Goal: Transaction & Acquisition: Purchase product/service

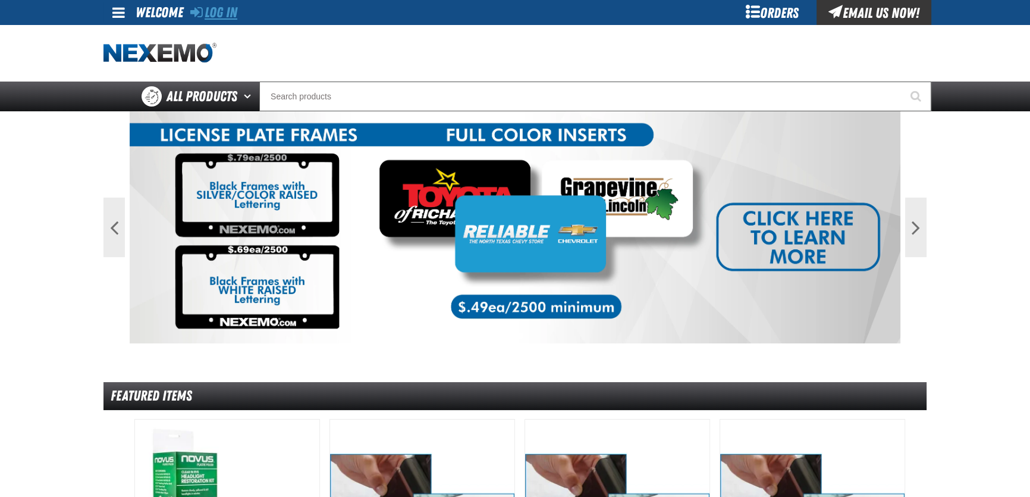
click at [217, 15] on link "Log In" at bounding box center [213, 12] width 47 height 17
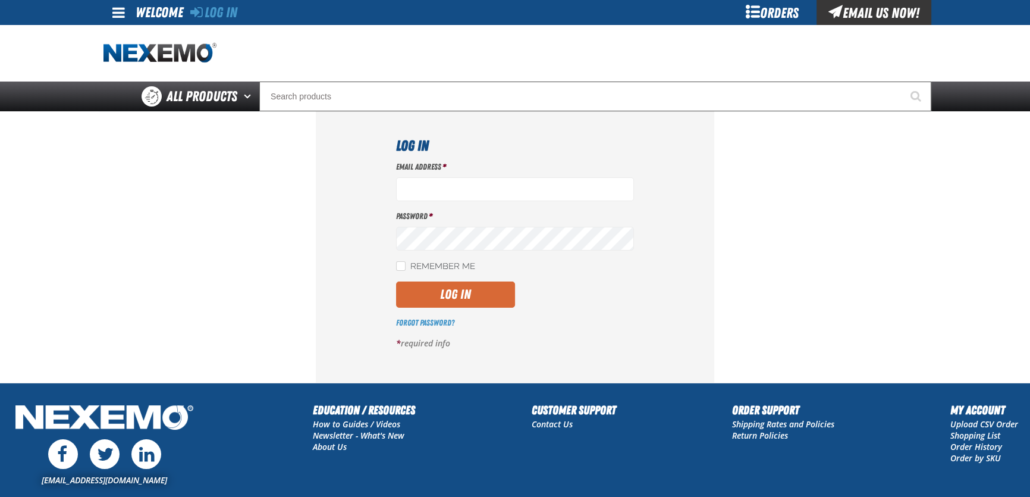
type input "dbatchelder@vtaig.com"
click at [472, 286] on button "Log In" at bounding box center [455, 294] width 119 height 26
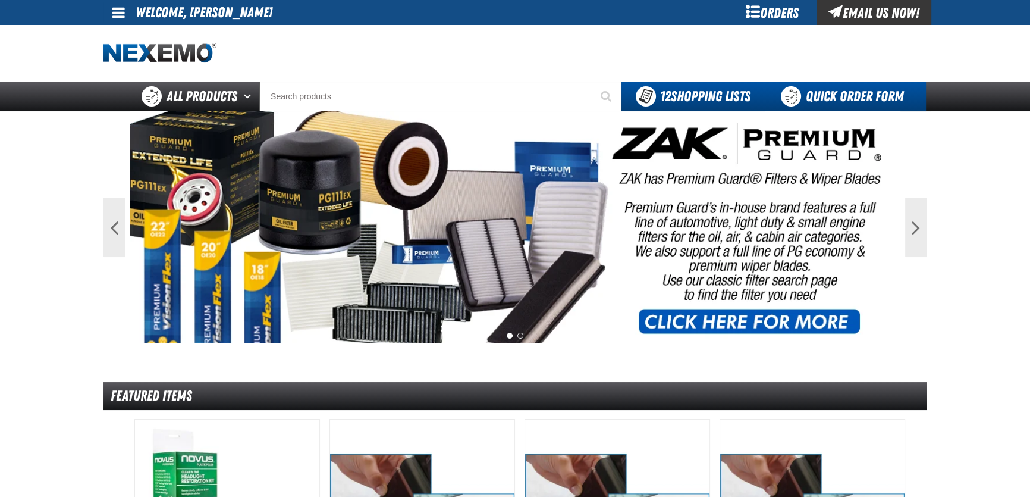
click at [799, 87] on link "Quick Order Form" at bounding box center [845, 96] width 161 height 30
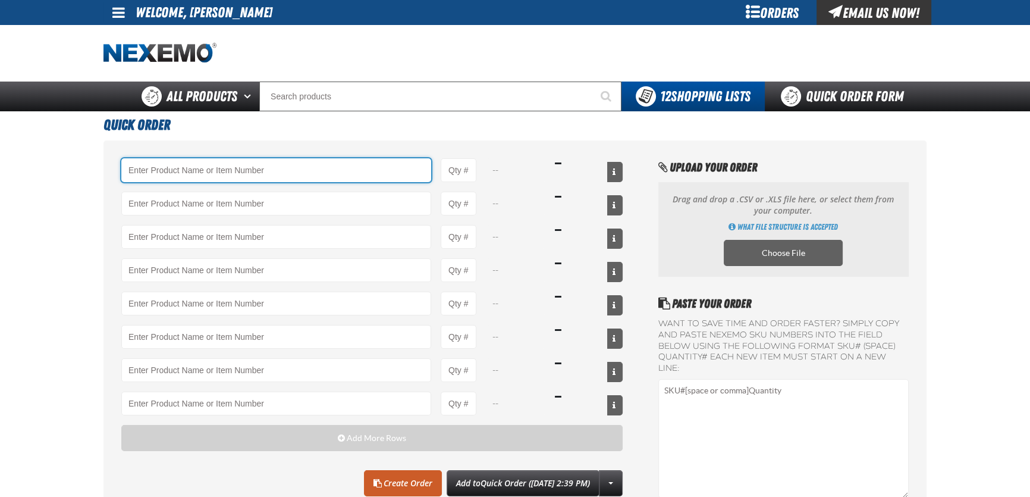
click at [247, 175] on input "Product" at bounding box center [276, 170] width 310 height 24
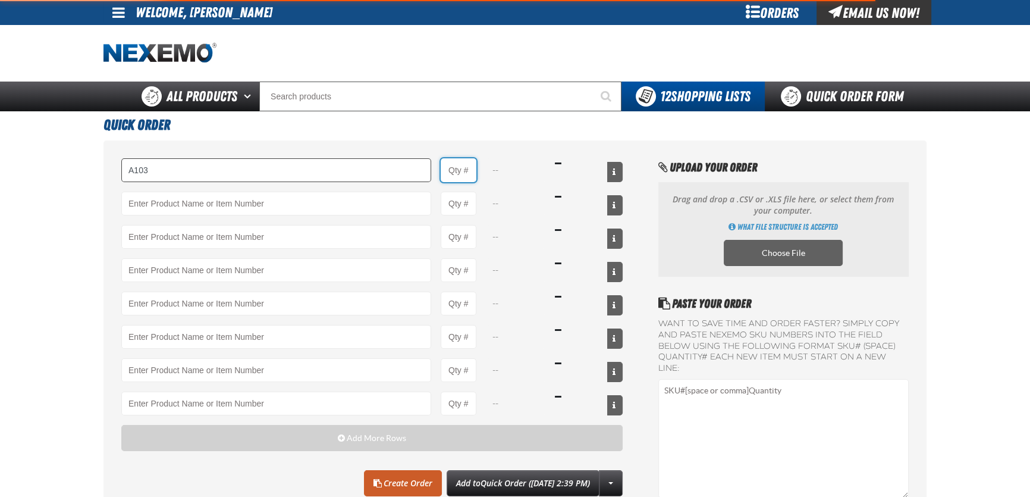
type input "A103 - Throttle Body and Intake Cleaner - ZAK Products"
type input "1"
select select "can"
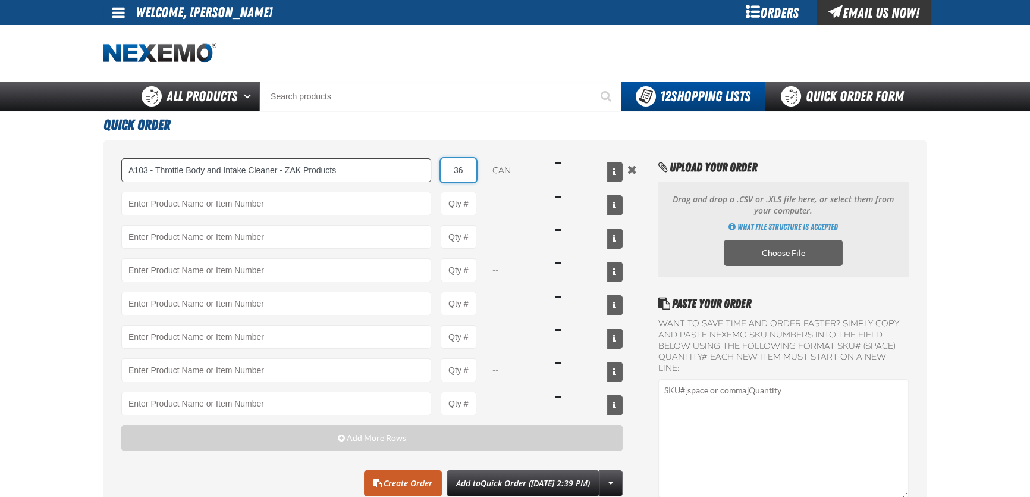
type input "36"
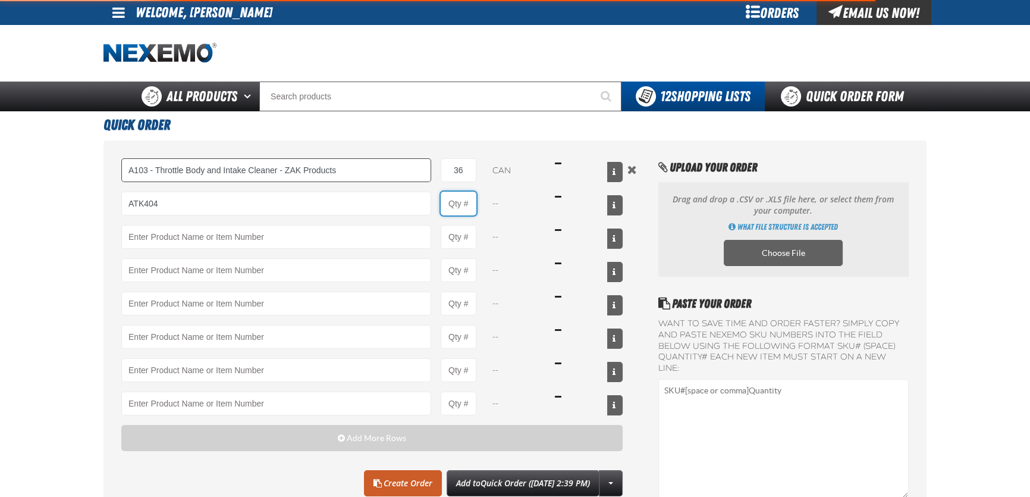
type input "ATK404 - Automatic Transmission Service Kit - ZAK Products"
type input "1"
select select "kit"
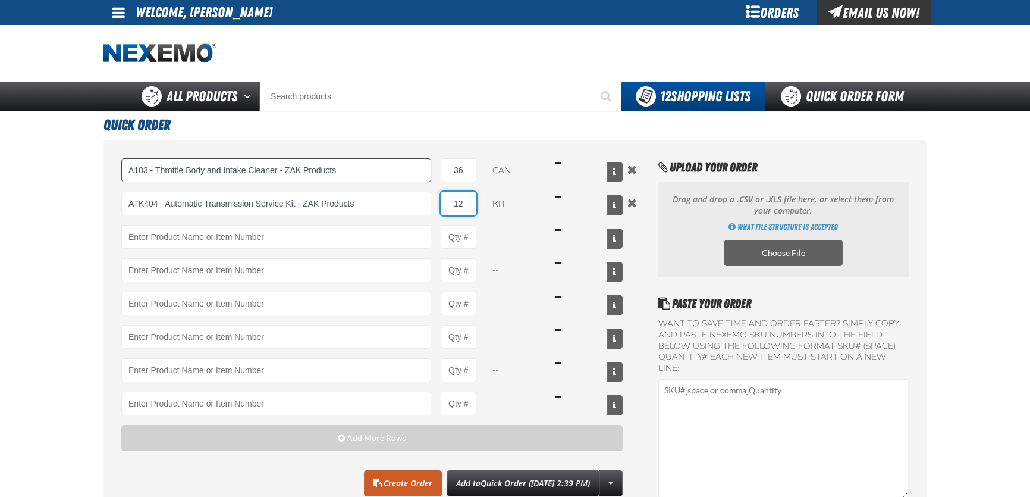
type input "12"
type input "B300 - Battery Service Kit - Corrosion Protection - ZAK Products"
type input "1"
select select "kit"
type input "12"
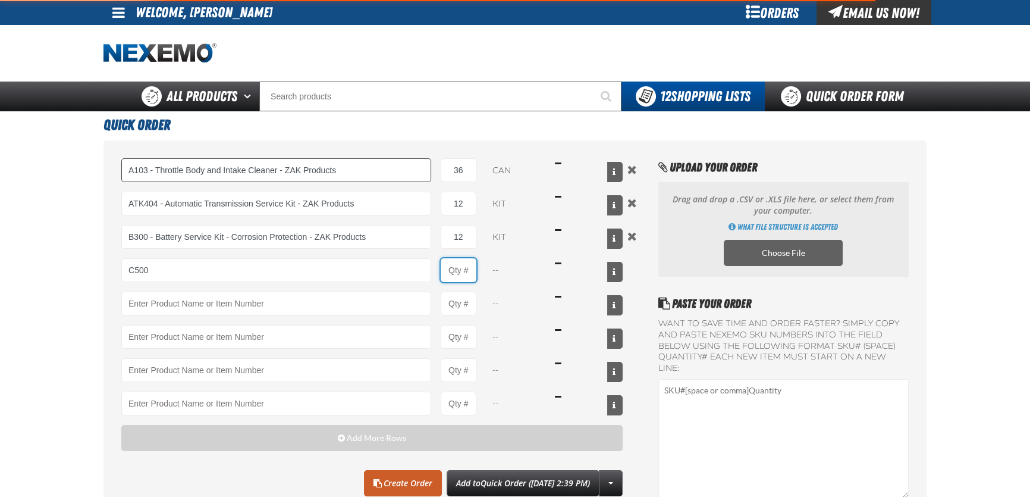
type input "C500 - Synthetic Engine Oil Booster - ZAK Products"
type input "1"
select select "bottle"
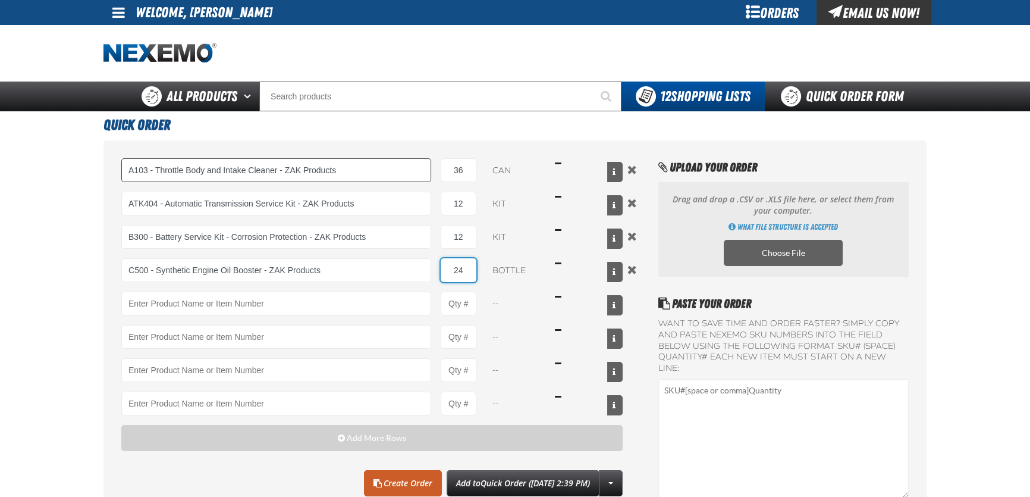
type input "24"
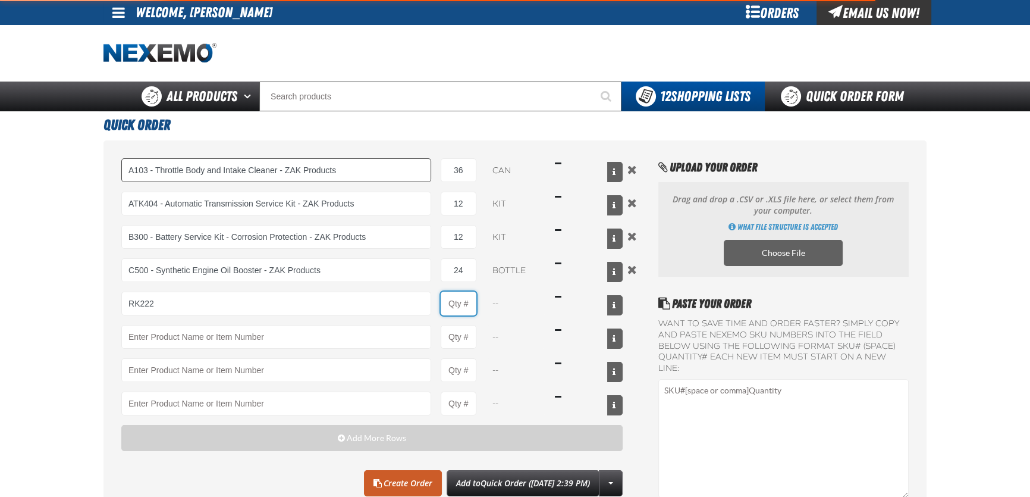
type input "RK222 - Universal Cooling System Service Kit - ZAK Products"
type input "1"
select select "kit"
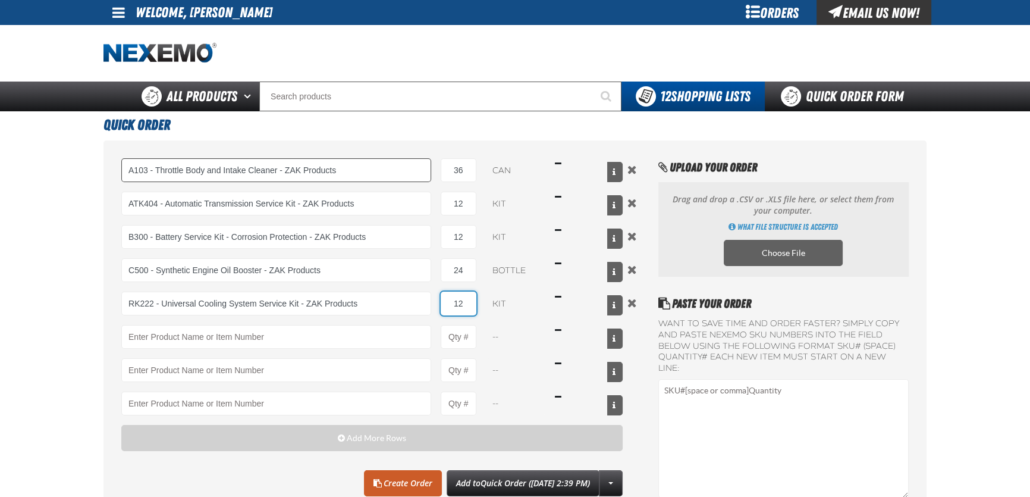
type input "12"
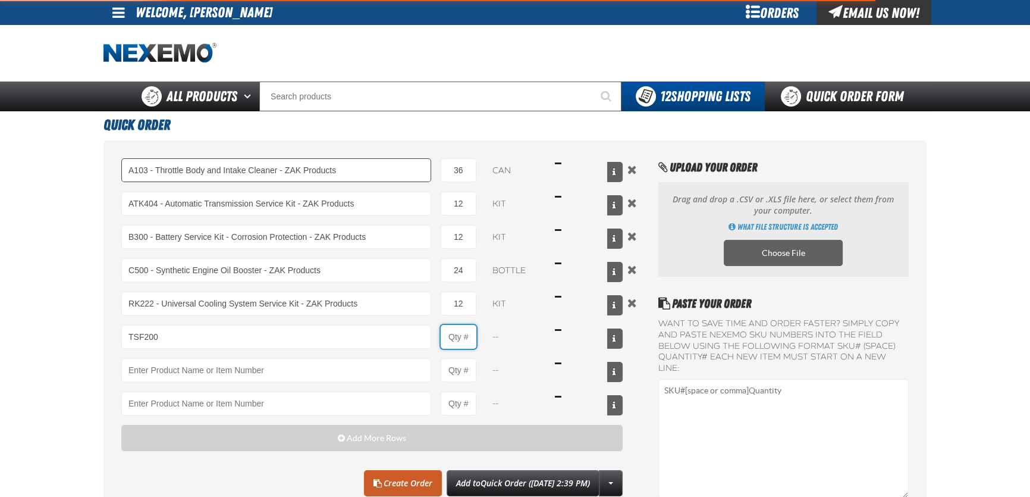
type input "TSF200 - 2-Step GDI Intake Cleaning Service"
type input "1"
select select "kit"
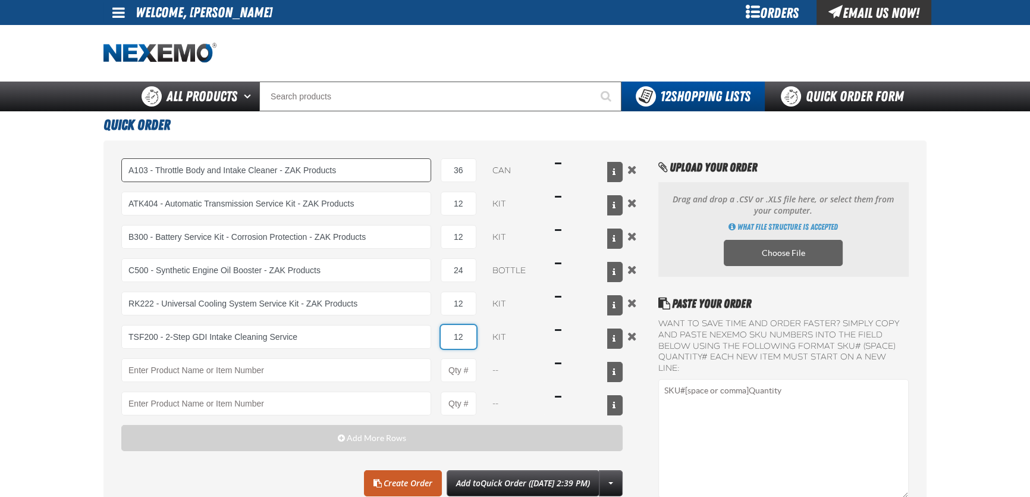
type input "12"
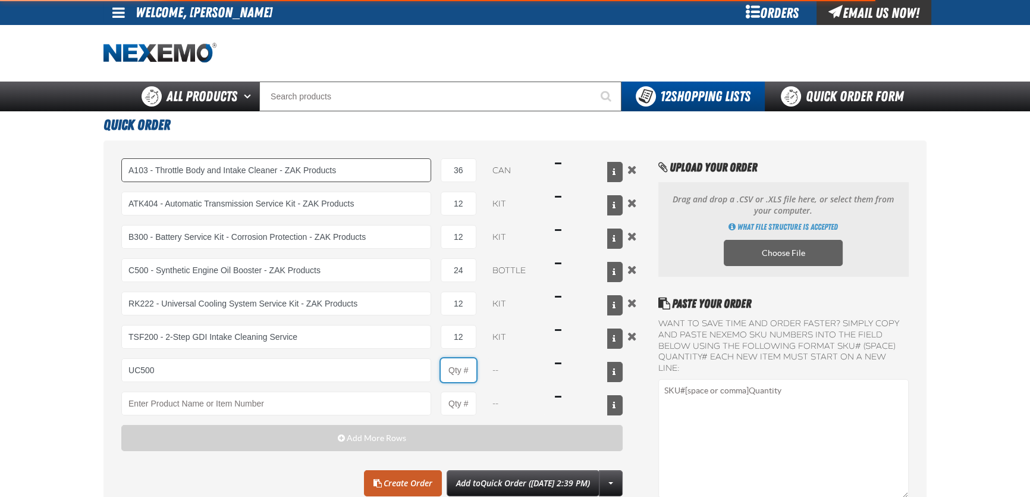
type input "UC500 - Performance Used Car Kit - ZAK Products"
type input "1"
select select "kit"
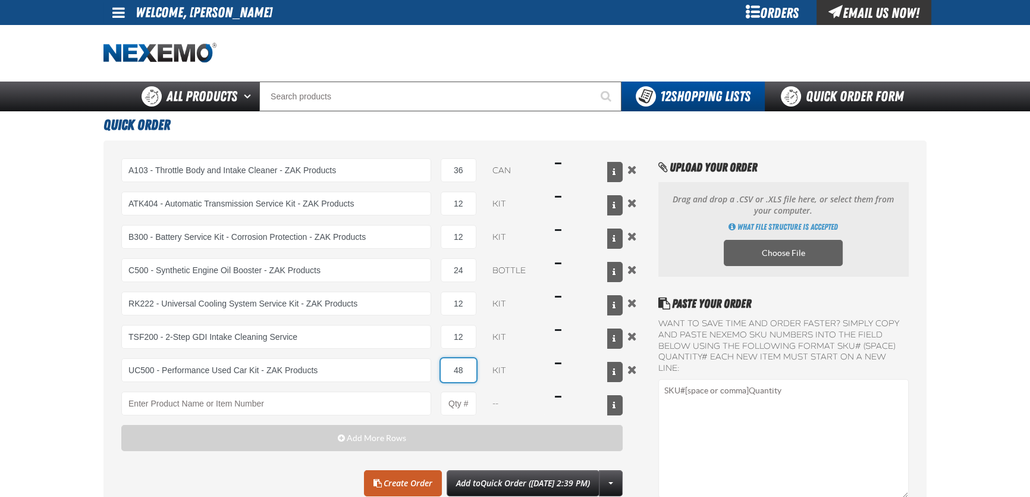
type input "48"
click at [73, 218] on main "Quick Order A103 - Throttle Body and Intake Cleaner - ZAK Products 36 can $393.…" at bounding box center [515, 334] width 1030 height 446
click at [384, 480] on link "Create Order" at bounding box center [403, 483] width 78 height 26
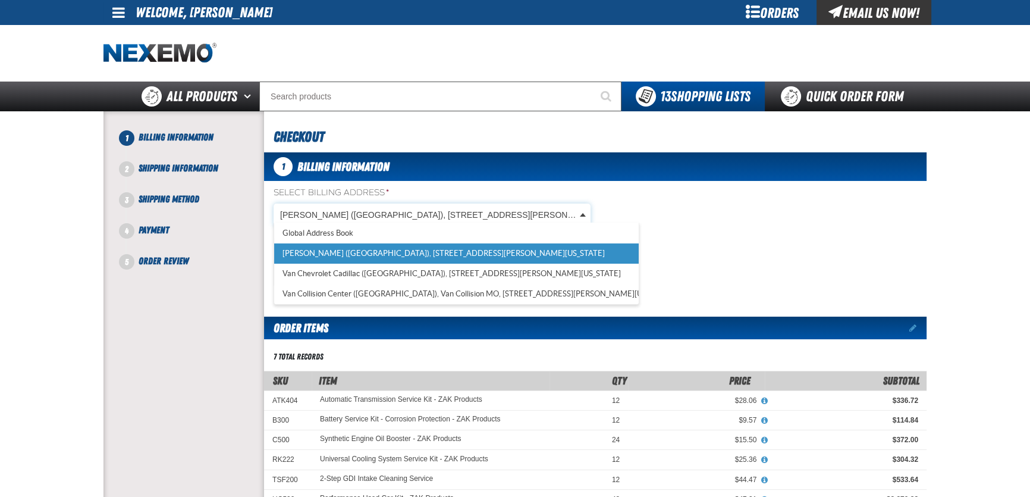
click at [387, 212] on body "Skip to Main Content Staging Site 5.1 Upgrade Site My Account My Account Suppor…" at bounding box center [515, 451] width 1030 height 903
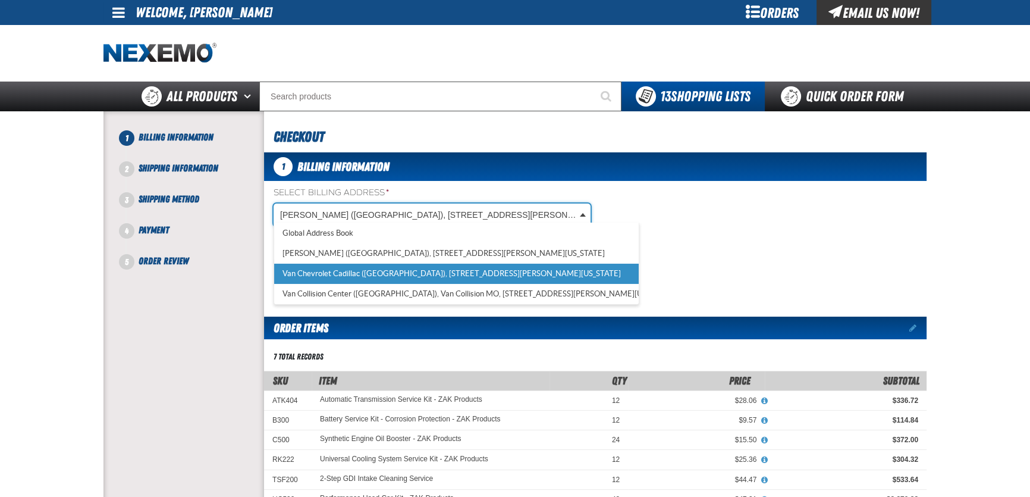
scroll to position [0, 5]
select select "a_311"
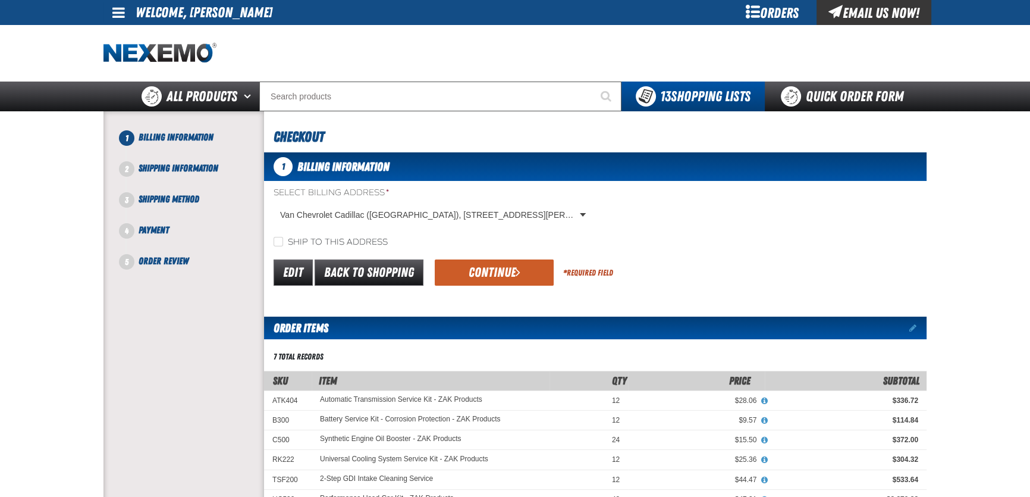
click at [711, 249] on form "Select Billing Address * Van Chevrolet Cadillac (MO), 100 Northwest Vivion Road…" at bounding box center [595, 237] width 662 height 101
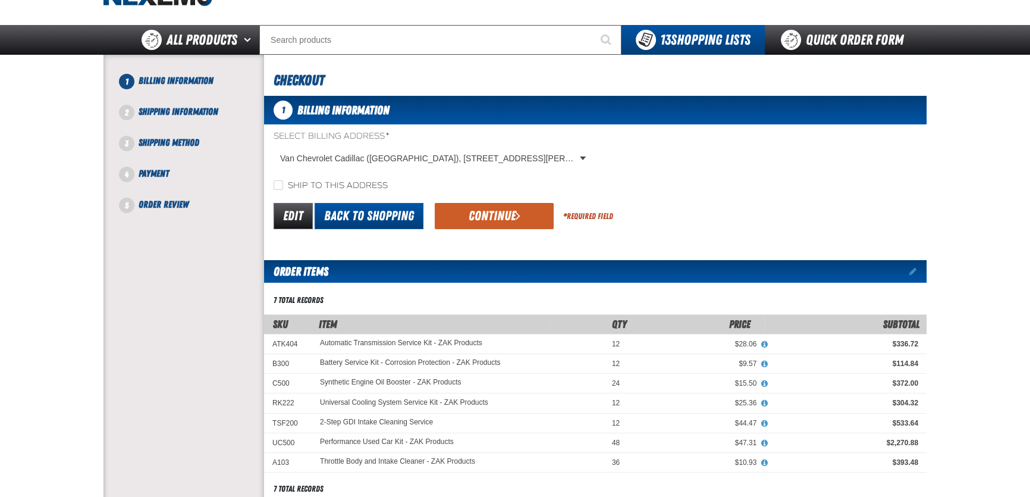
scroll to position [54, 0]
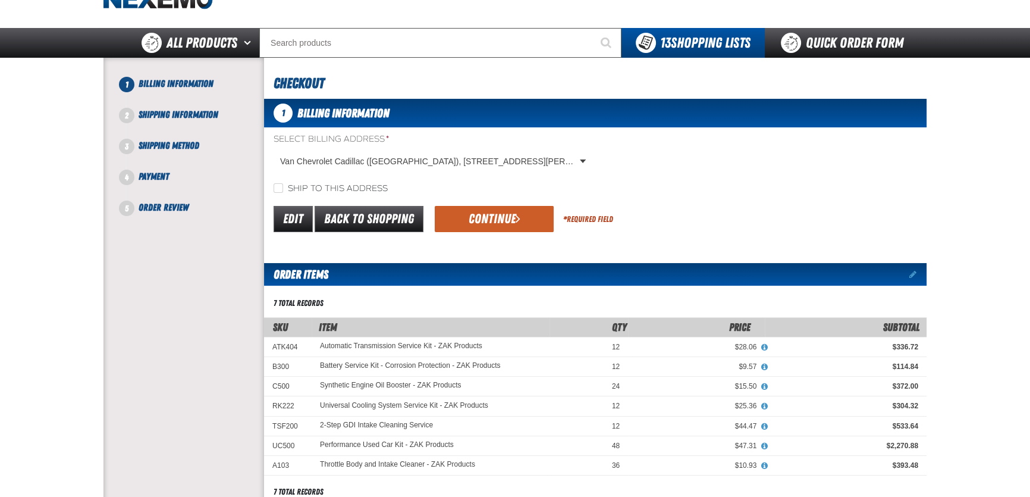
click at [329, 189] on label "Ship to this address" at bounding box center [331, 188] width 114 height 11
click at [283, 189] on input "Ship to this address" at bounding box center [279, 188] width 10 height 10
checkbox input "true"
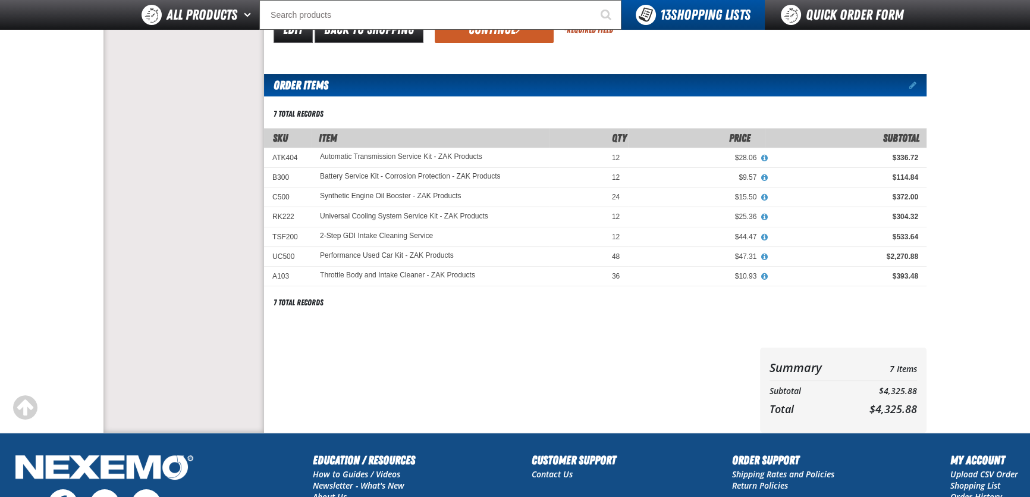
scroll to position [108, 0]
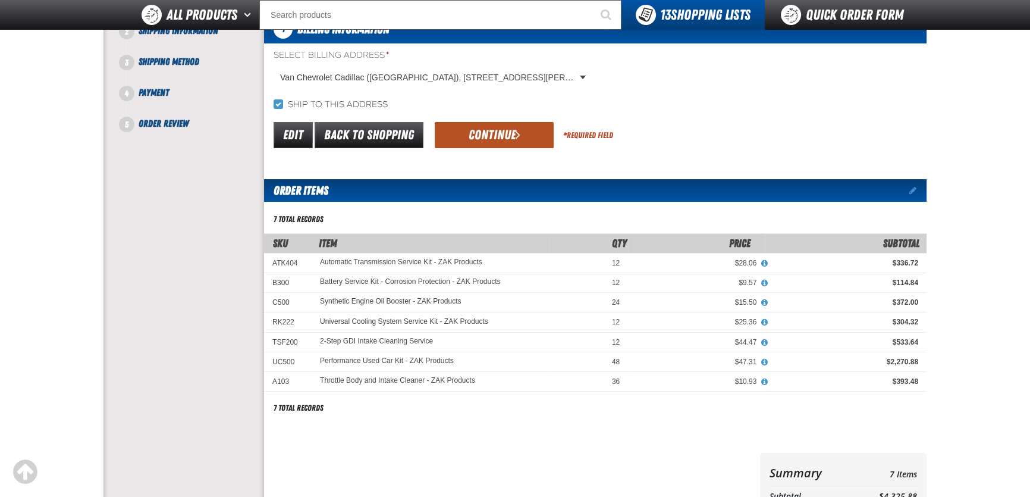
click at [511, 130] on button "Continue" at bounding box center [494, 135] width 119 height 26
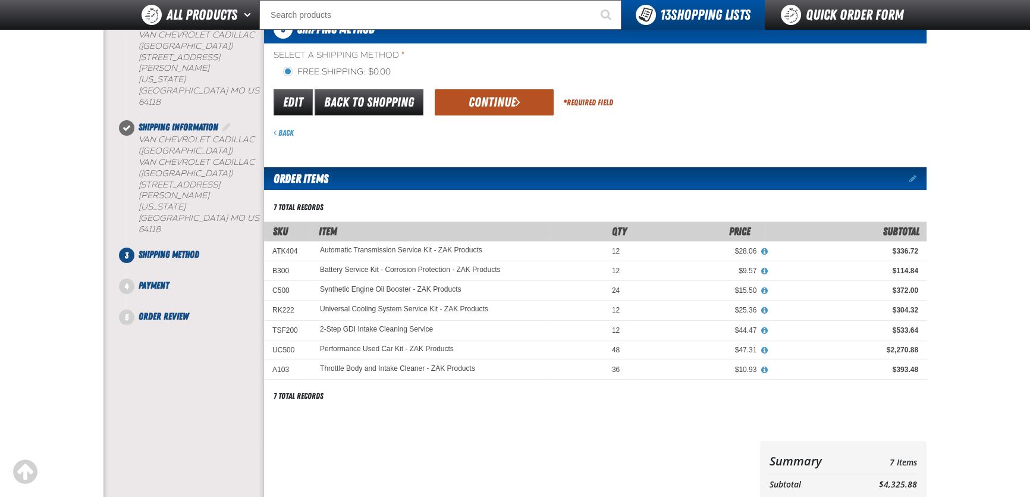
click at [507, 109] on button "Continue" at bounding box center [494, 102] width 119 height 26
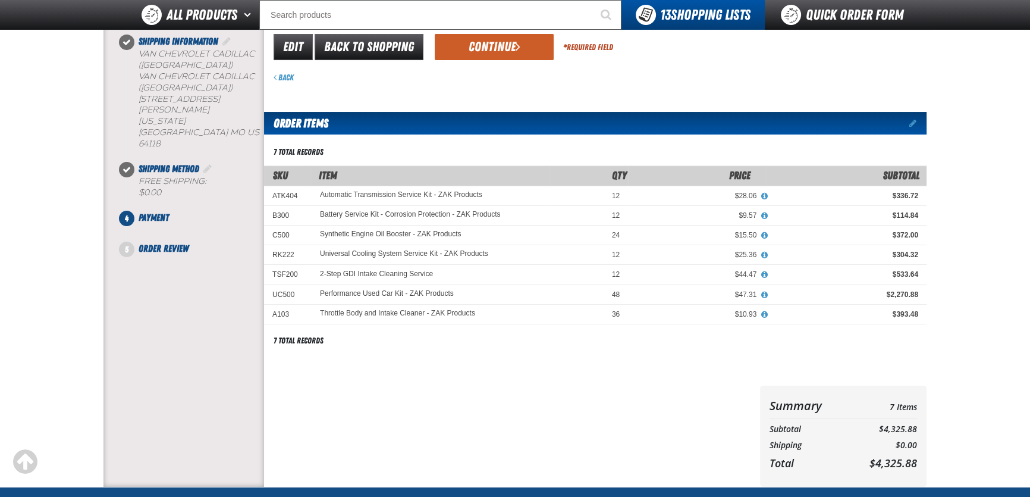
scroll to position [162, 0]
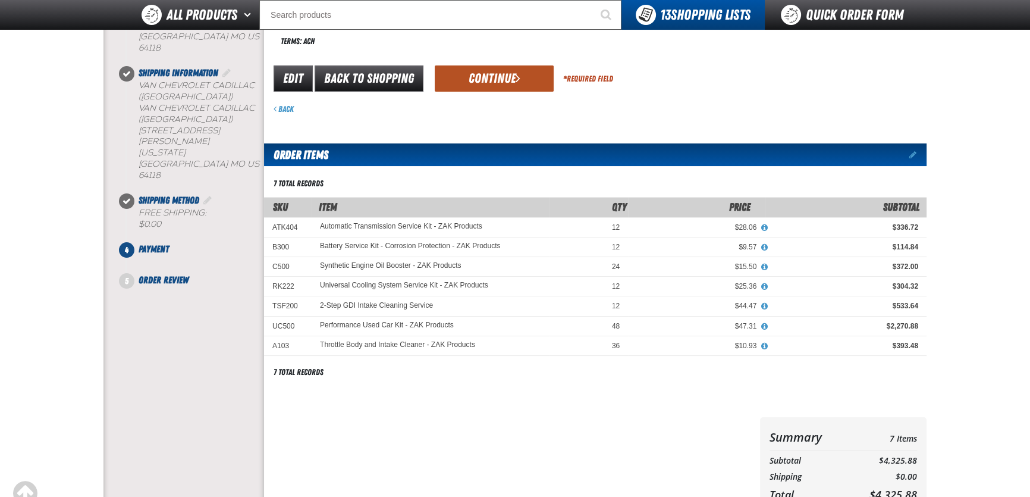
click at [483, 87] on button "Continue" at bounding box center [494, 78] width 119 height 26
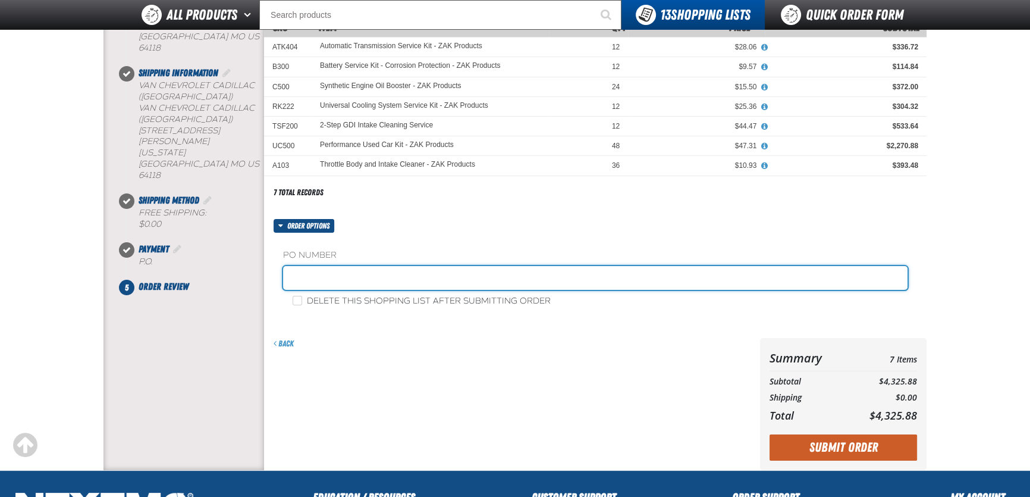
click at [565, 266] on input "text" at bounding box center [595, 278] width 624 height 24
type input "839797DB"
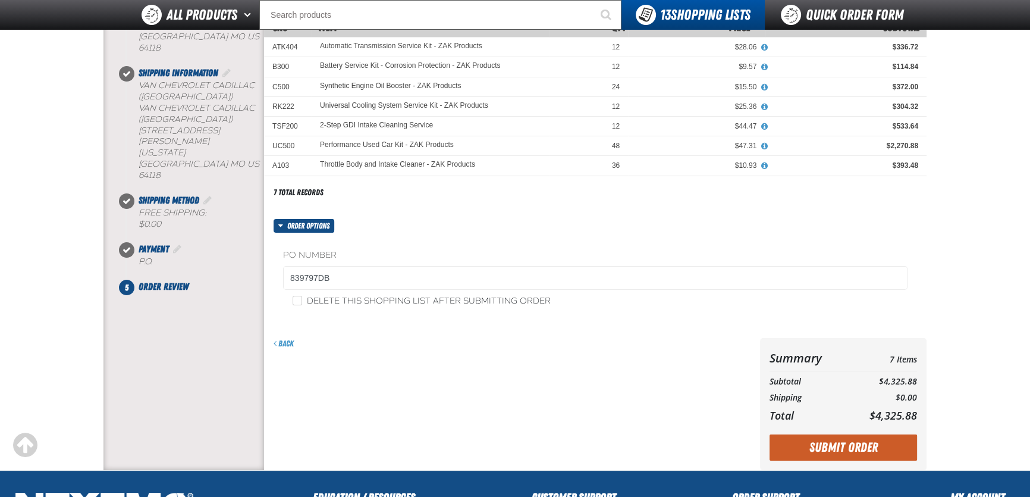
click at [565, 345] on div "Back" at bounding box center [512, 343] width 477 height 11
click at [846, 446] on button "Submit Order" at bounding box center [842, 447] width 147 height 26
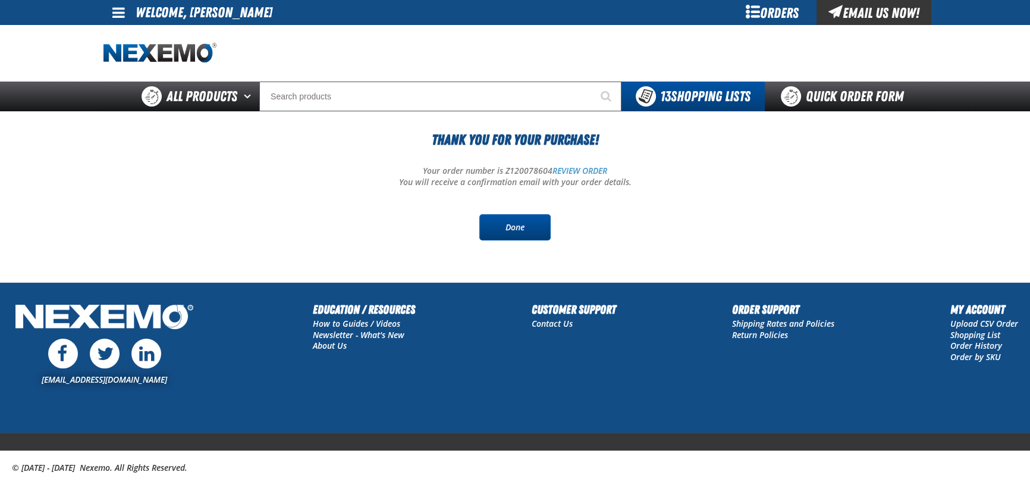
drag, startPoint x: 527, startPoint y: 221, endPoint x: 520, endPoint y: 221, distance: 7.1
click at [527, 221] on link "Done" at bounding box center [514, 227] width 71 height 26
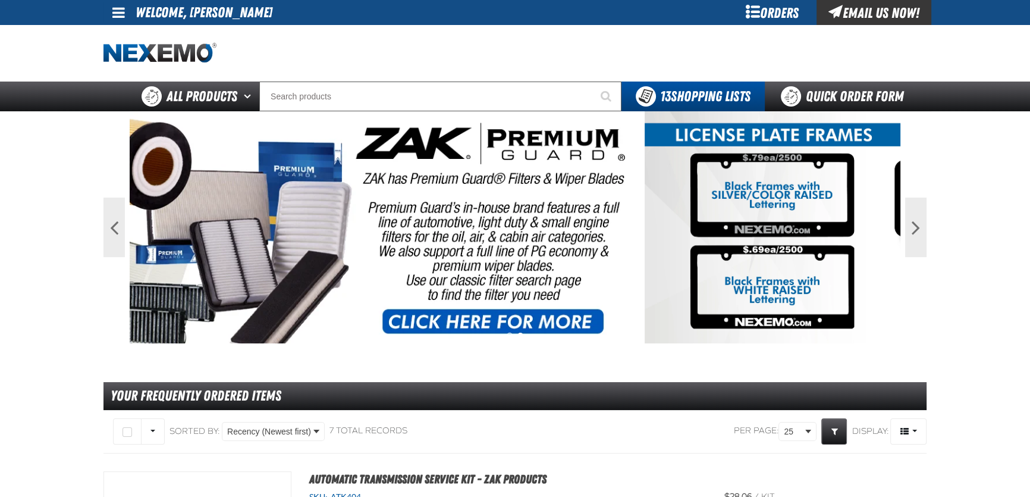
click at [117, 7] on span at bounding box center [118, 12] width 12 height 14
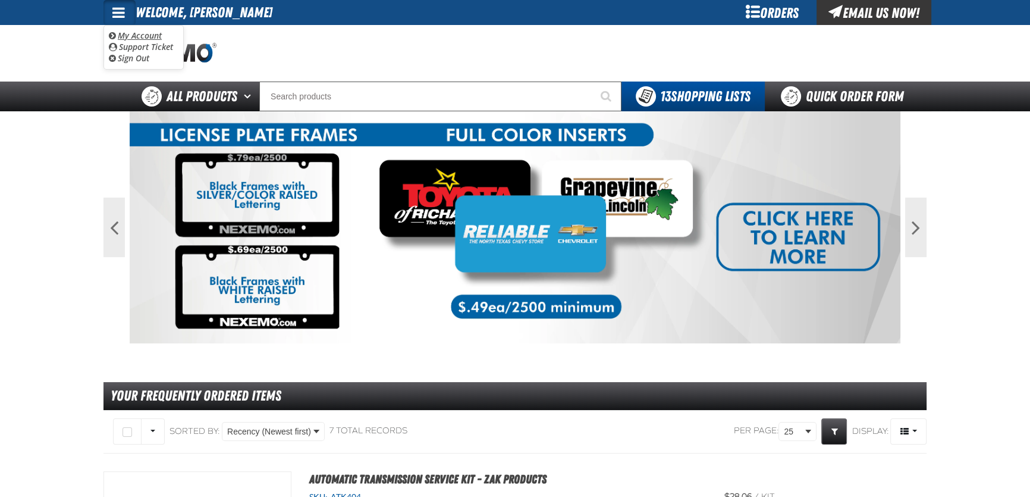
click at [142, 36] on link "My Account My Account" at bounding box center [135, 35] width 53 height 11
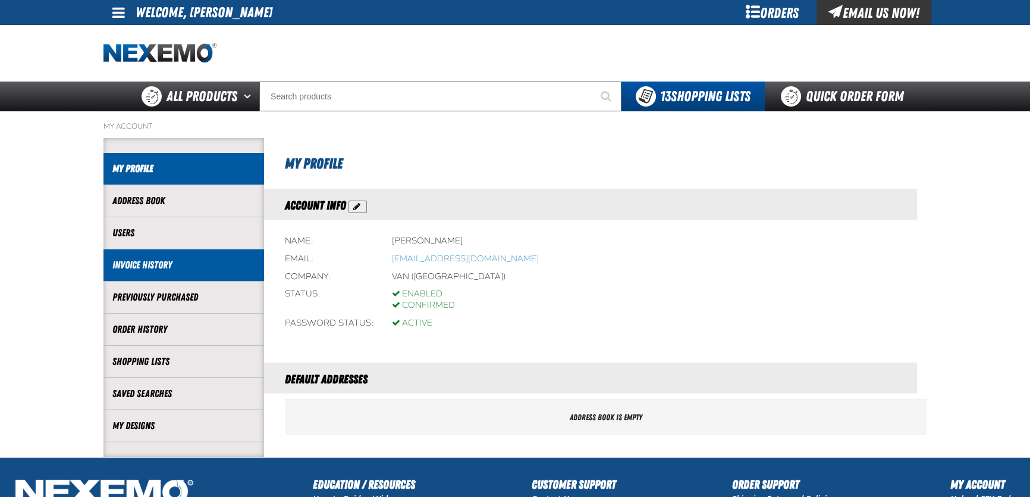
click at [155, 268] on link "Invoice History" at bounding box center [183, 265] width 143 height 14
